Goal: Check status

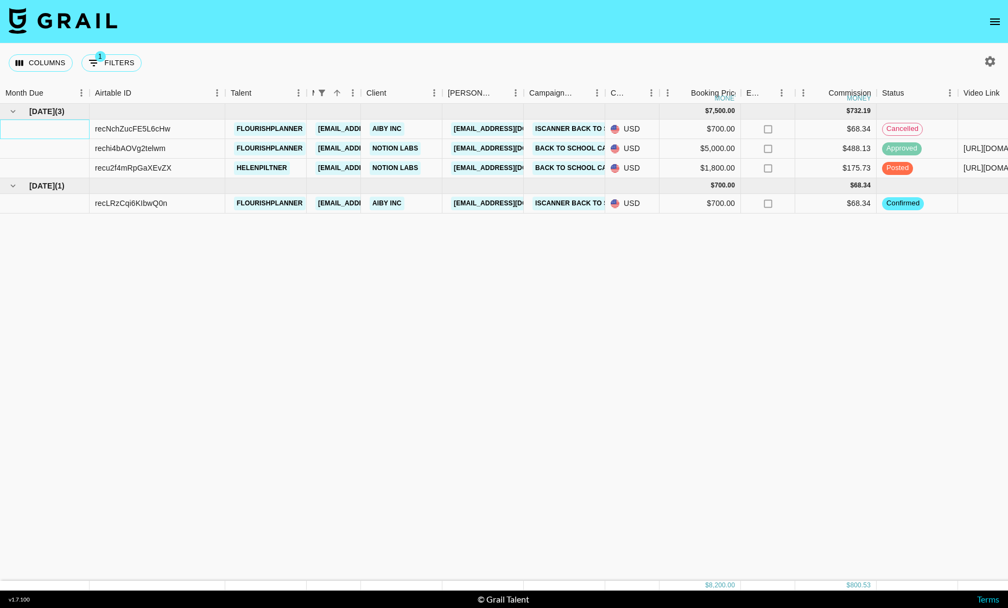
click at [63, 131] on div at bounding box center [45, 129] width 90 height 20
click at [54, 131] on div at bounding box center [45, 129] width 90 height 20
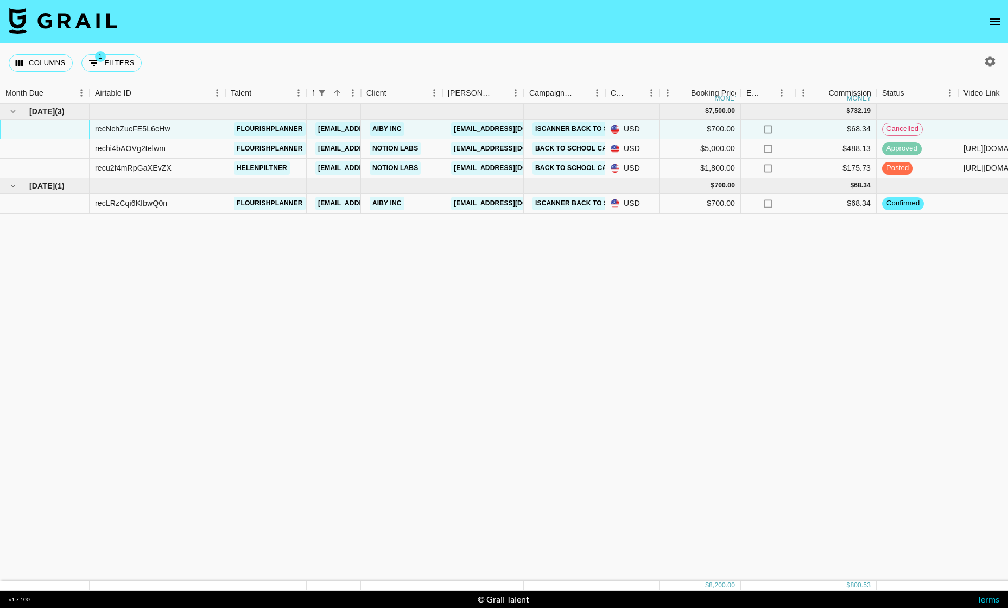
click at [54, 131] on div at bounding box center [45, 129] width 90 height 20
click at [59, 59] on button "Columns" at bounding box center [41, 62] width 64 height 17
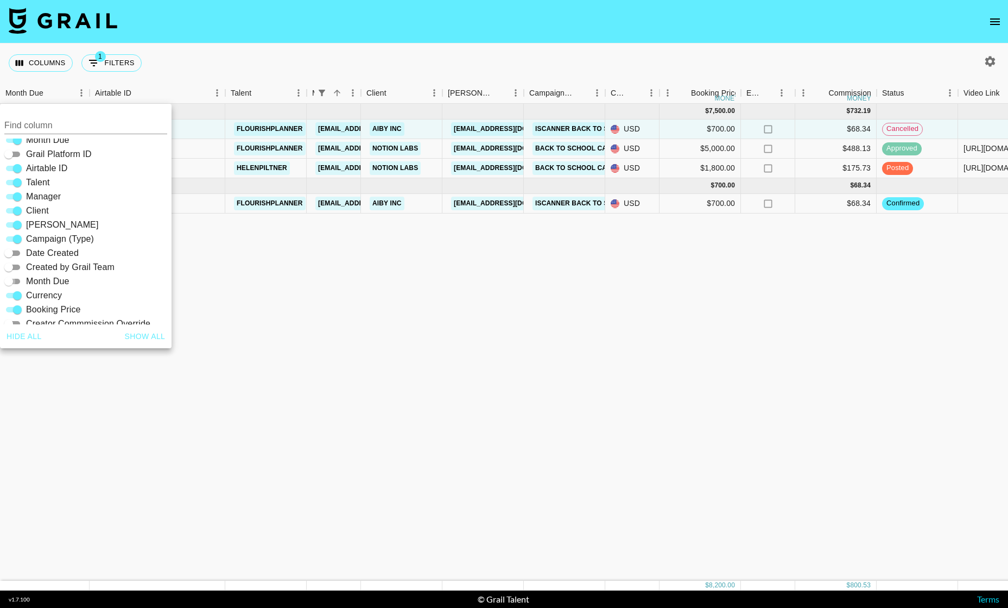
click at [15, 279] on input "Month Due" at bounding box center [8, 281] width 39 height 13
checkbox input "true"
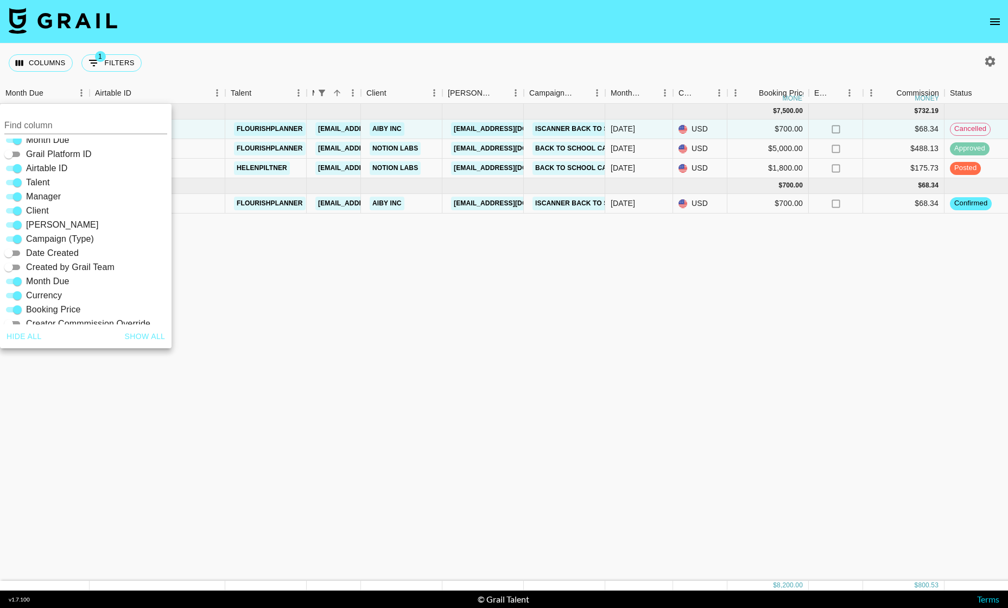
scroll to position [11, 0]
click at [254, 326] on div "[DATE] ( 3 ) $ 7,500.00 $ 732.19 recNchZucFE5L6cHw flourishplanner [EMAIL_ADDRE…" at bounding box center [901, 342] width 1802 height 477
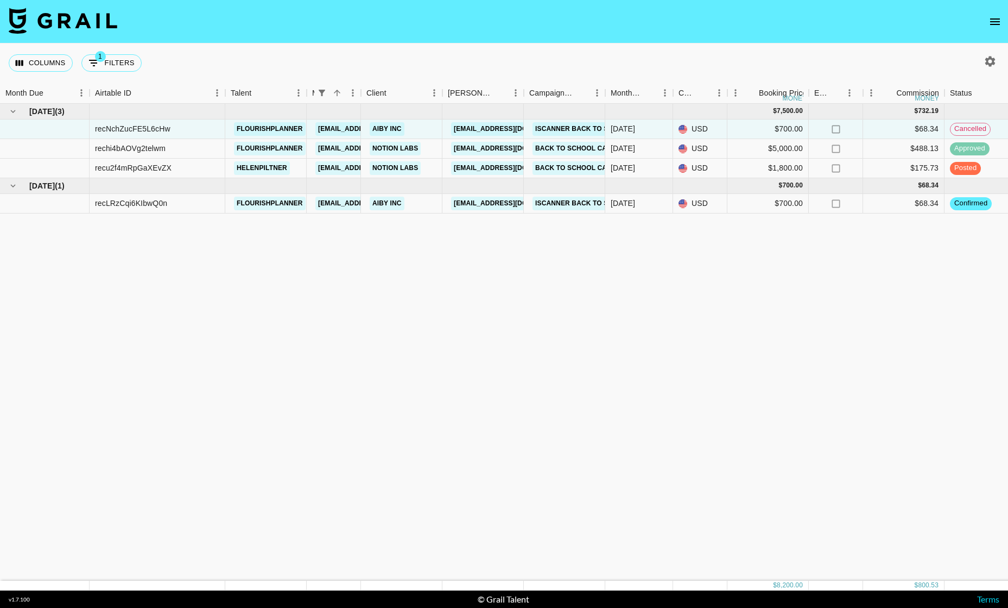
scroll to position [0, 0]
click at [642, 128] on div "[DATE]" at bounding box center [639, 129] width 68 height 20
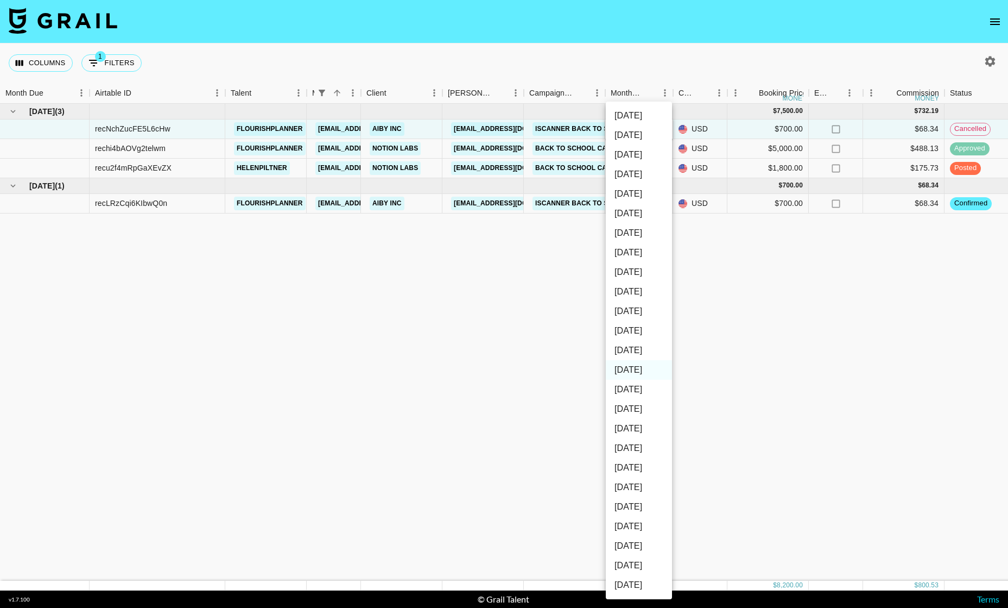
click at [648, 346] on li "[DATE]" at bounding box center [639, 350] width 66 height 20
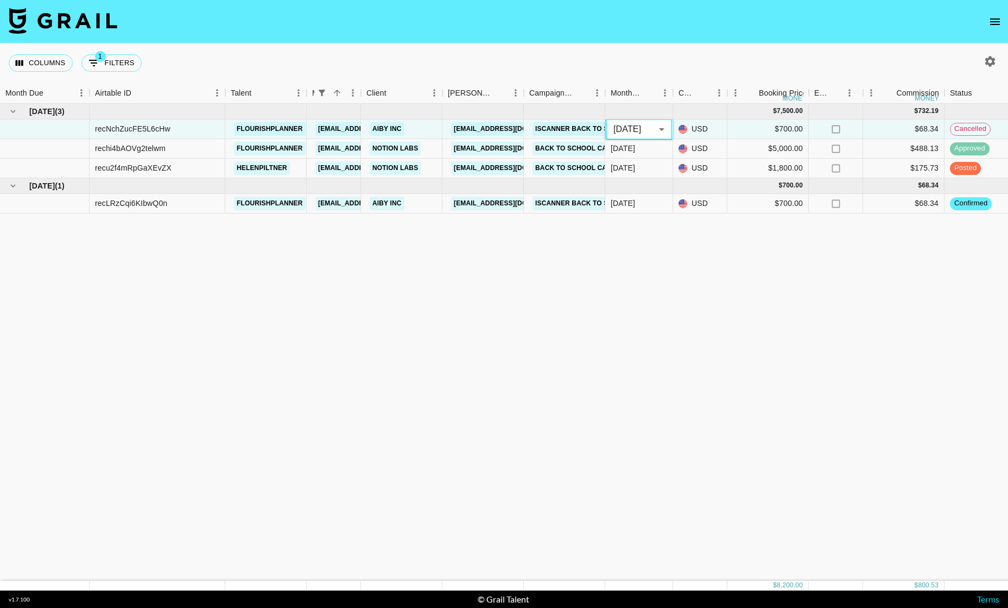
type input "[DATE]"
click at [660, 290] on div "[DATE] ( 3 ) $ 7,500.00 $ 732.19 recNchZucFE5L6cHw flourishplanner [EMAIL_ADDRE…" at bounding box center [901, 342] width 1802 height 477
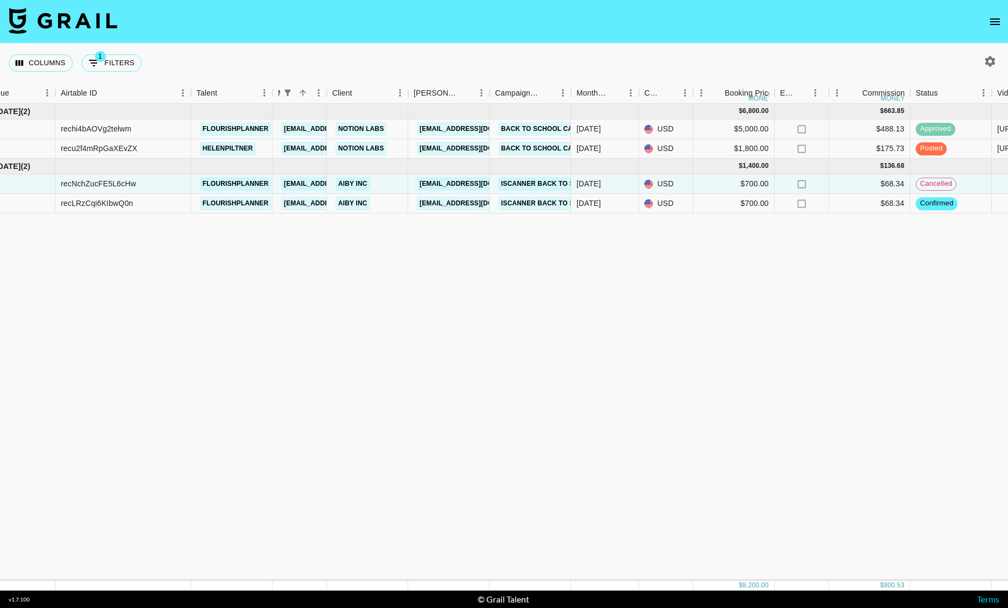
scroll to position [1, 0]
click at [613, 186] on div "[DATE]" at bounding box center [605, 184] width 68 height 20
click at [613, 186] on div "[DATE]" at bounding box center [606, 184] width 68 height 20
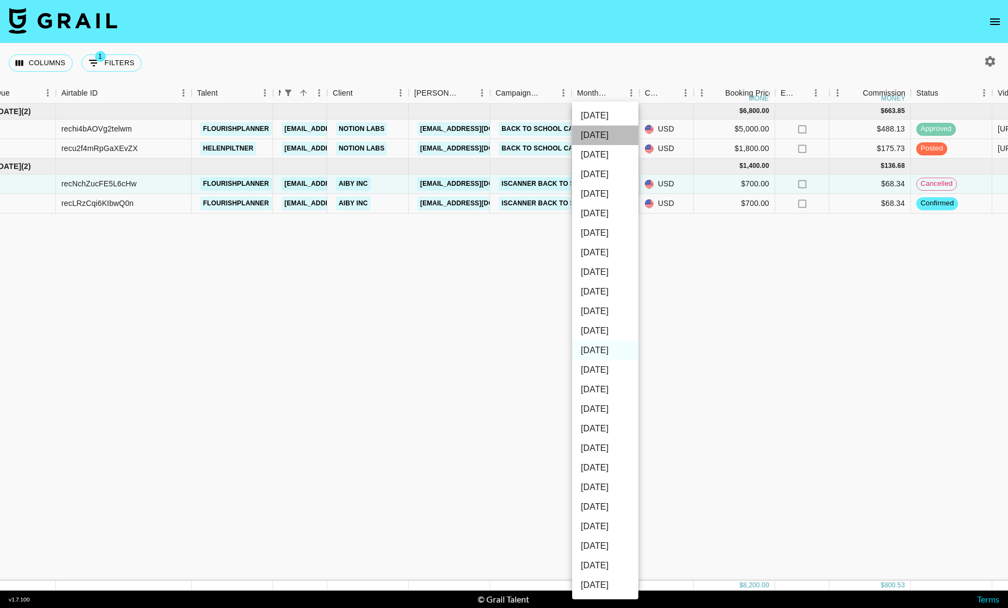
click at [611, 138] on li "[DATE]" at bounding box center [605, 135] width 66 height 20
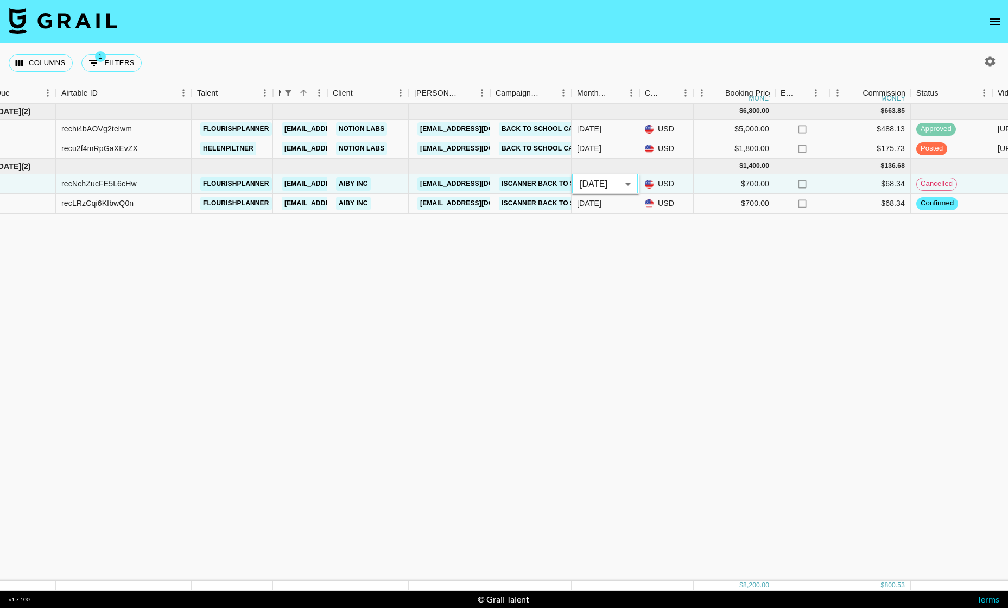
click at [609, 188] on body "Columns 1 Filters + Booking Month Due Airtable ID Talent Manager Client [PERSON…" at bounding box center [504, 304] width 1008 height 608
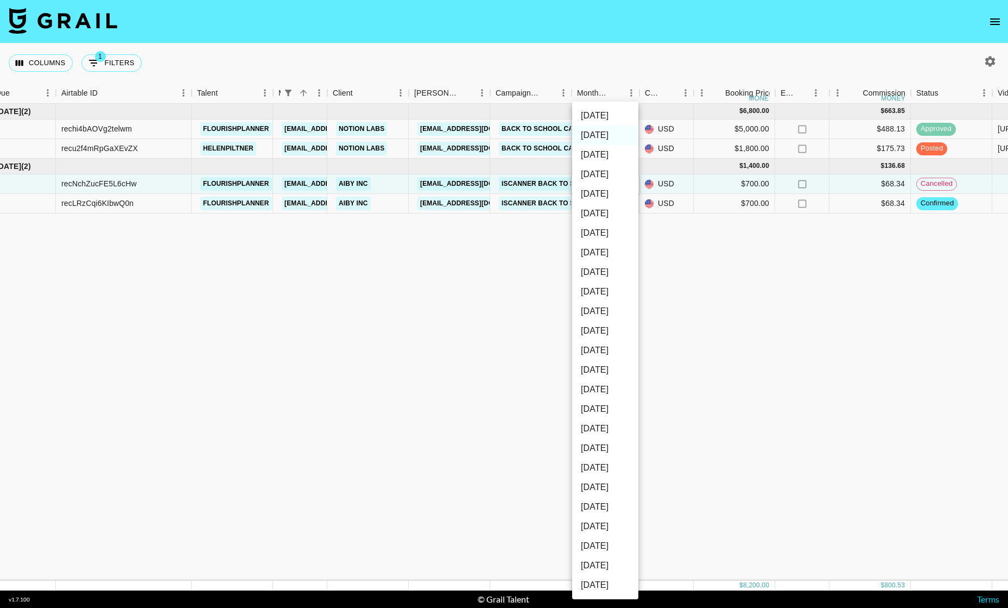
click at [600, 368] on li "[DATE]" at bounding box center [605, 370] width 66 height 20
type input "[DATE]"
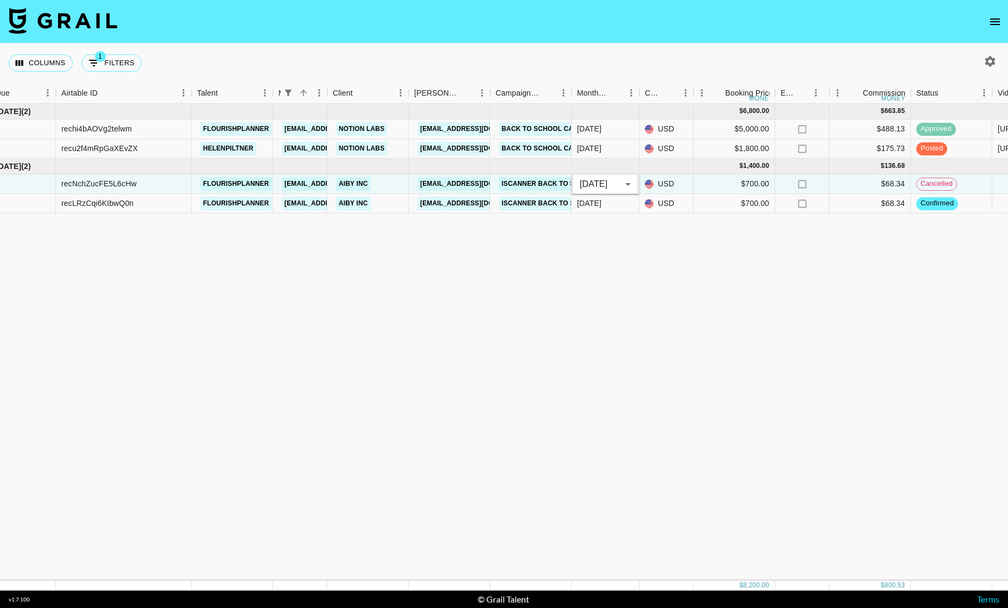
click at [662, 314] on div "[DATE] ( 2 ) $ 6,800.00 $ 663.85 rechi4bAOVg2telwm flourishplanner [EMAIL_ADDRE…" at bounding box center [867, 342] width 1802 height 477
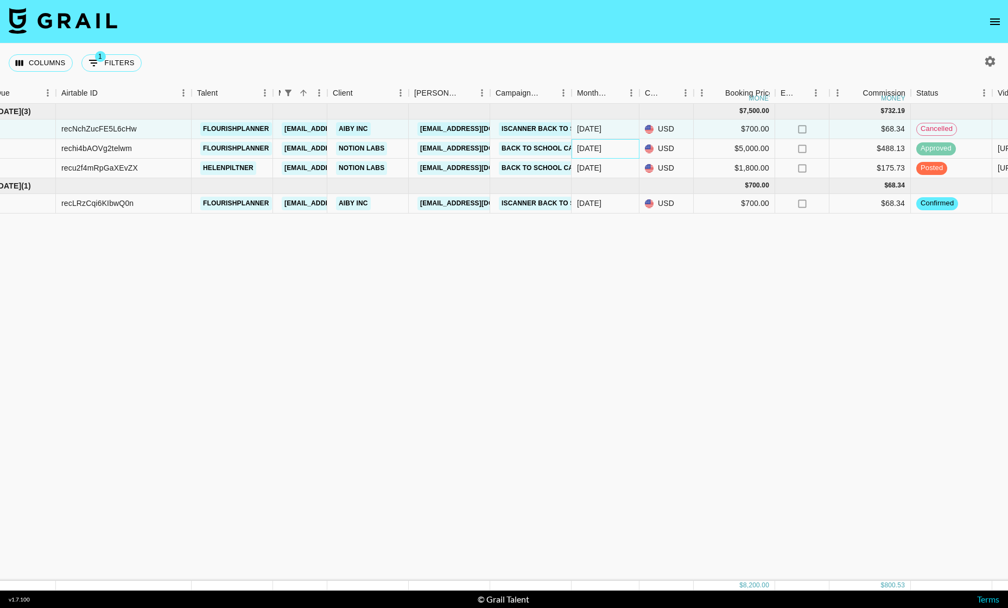
click at [611, 144] on div "[DATE]" at bounding box center [606, 149] width 68 height 20
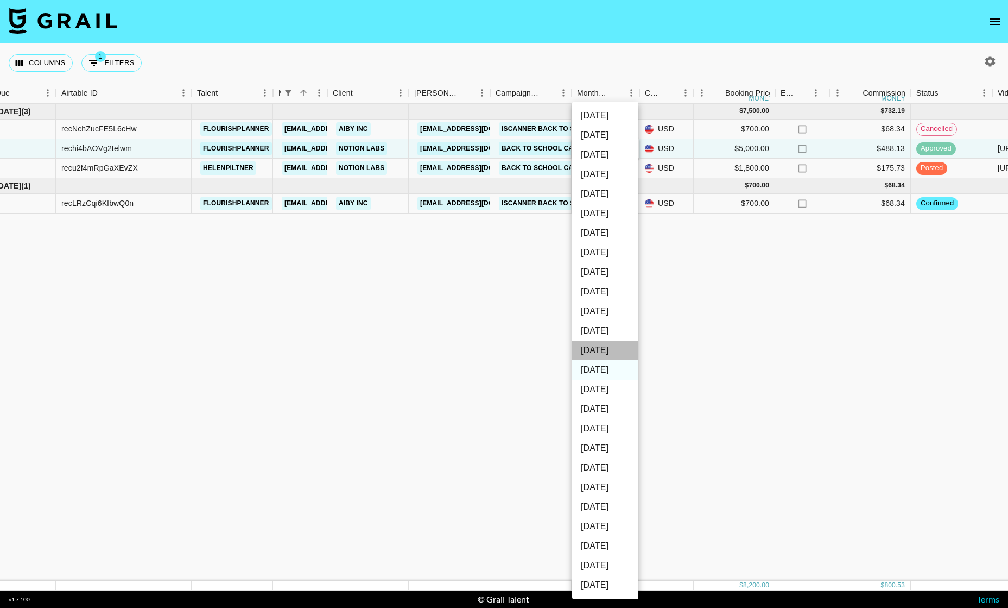
click at [616, 348] on li "[DATE]" at bounding box center [605, 350] width 66 height 20
type input "[DATE]"
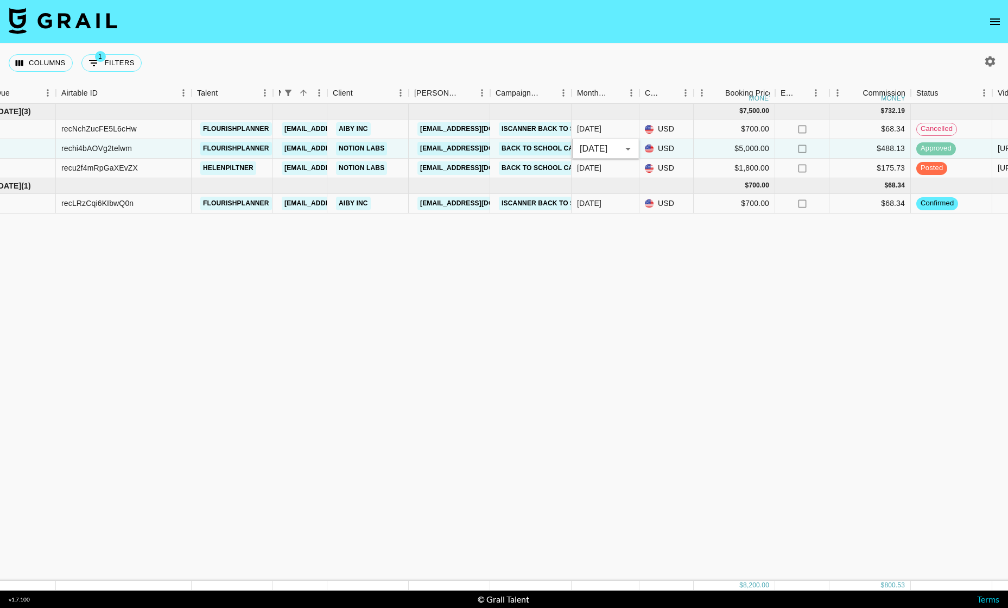
click at [627, 309] on div "[DATE] ( 3 ) $ 7,500.00 $ 732.19 recNchZucFE5L6cHw flourishplanner [EMAIL_ADDRE…" at bounding box center [867, 342] width 1802 height 477
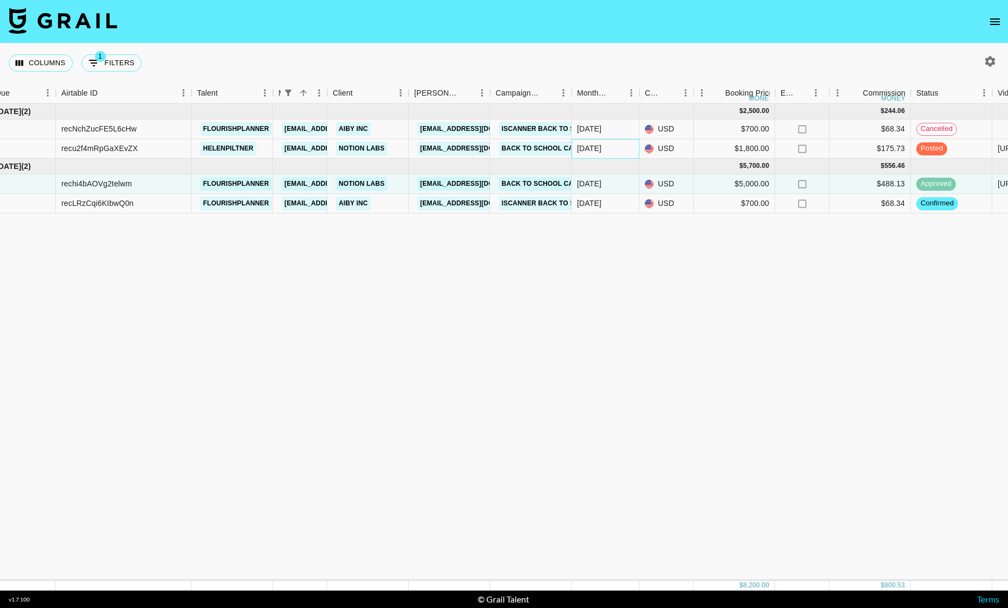
click at [607, 146] on div "[DATE]" at bounding box center [606, 149] width 68 height 20
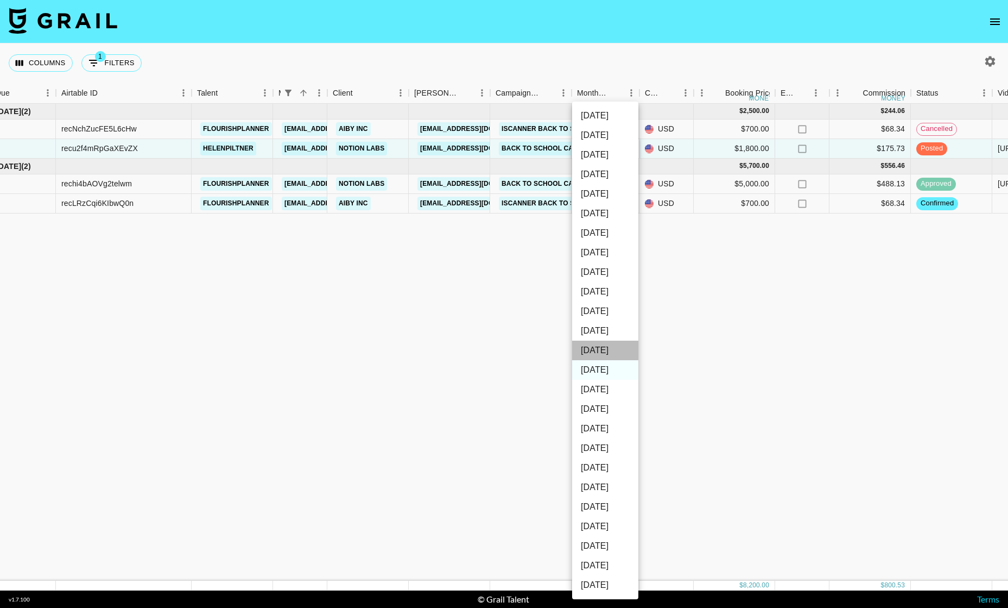
click at [617, 354] on li "[DATE]" at bounding box center [605, 350] width 66 height 20
type input "[DATE]"
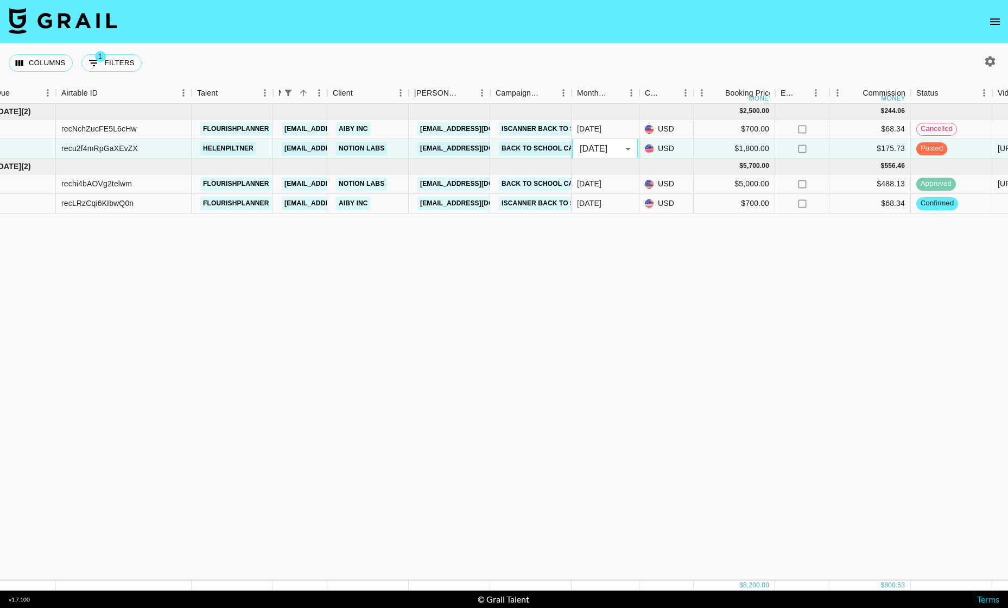
click at [650, 306] on div "[DATE] ( 2 ) $ 2,500.00 $ 244.06 recNchZucFE5L6cHw flourishplanner [EMAIL_ADDRE…" at bounding box center [867, 342] width 1802 height 477
